Goal: Navigation & Orientation: Find specific page/section

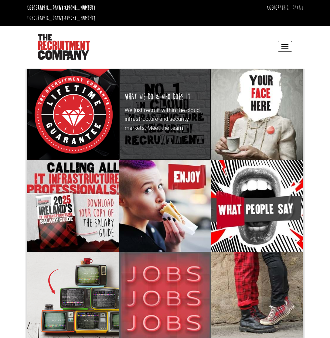
click at [148, 92] on h3 "What We Do & Who Does It" at bounding box center [157, 97] width 66 height 10
